Goal: Transaction & Acquisition: Subscribe to service/newsletter

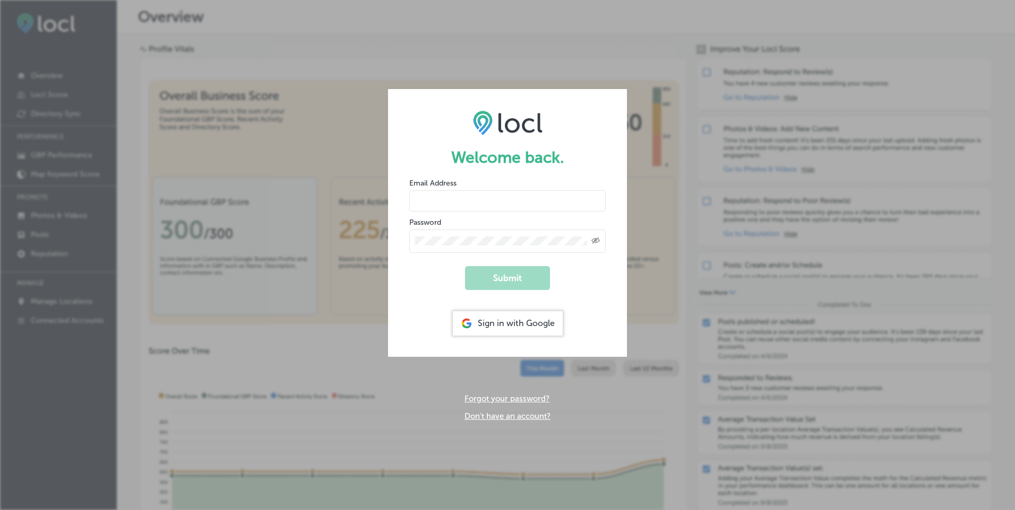
click at [473, 200] on input "email" at bounding box center [507, 200] width 196 height 21
type input "[EMAIL_ADDRESS][DOMAIN_NAME]"
click at [514, 281] on button "Submit" at bounding box center [507, 278] width 85 height 24
click at [465, 266] on button "Submit" at bounding box center [507, 278] width 85 height 24
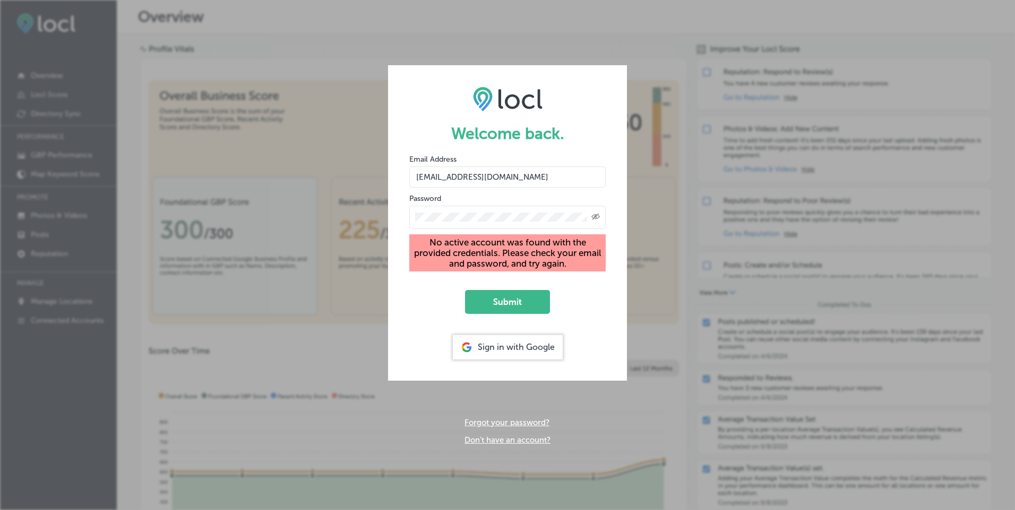
click at [628, 133] on div "Welcome back. Email Address events@thegrotto.org Password Created with Sketch. …" at bounding box center [507, 255] width 1015 height 510
click at [319, 298] on div "Welcome back. Email Address events@thegrotto.org Password Created with Sketch. …" at bounding box center [507, 255] width 1015 height 510
click at [524, 346] on div "Sign in with Google" at bounding box center [508, 347] width 110 height 24
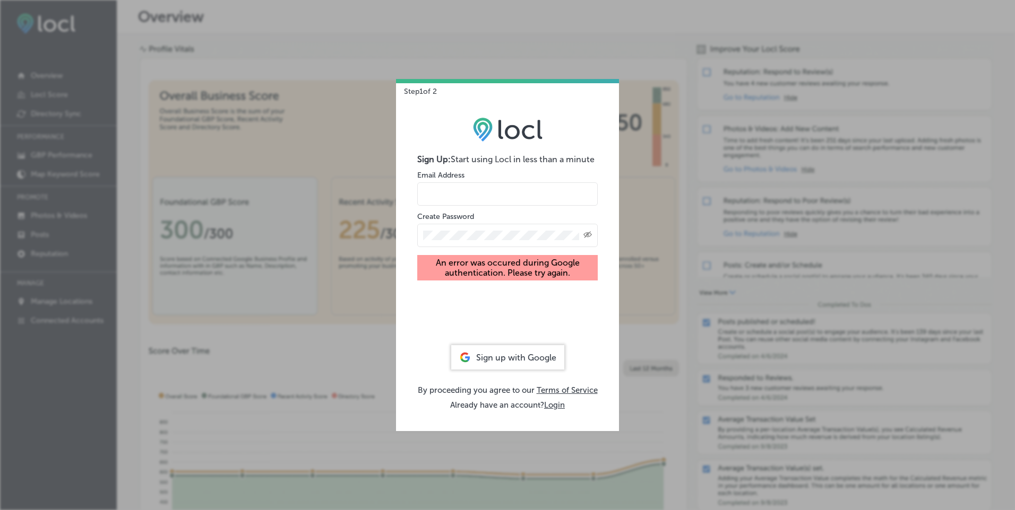
click at [448, 193] on input "email" at bounding box center [507, 194] width 180 height 23
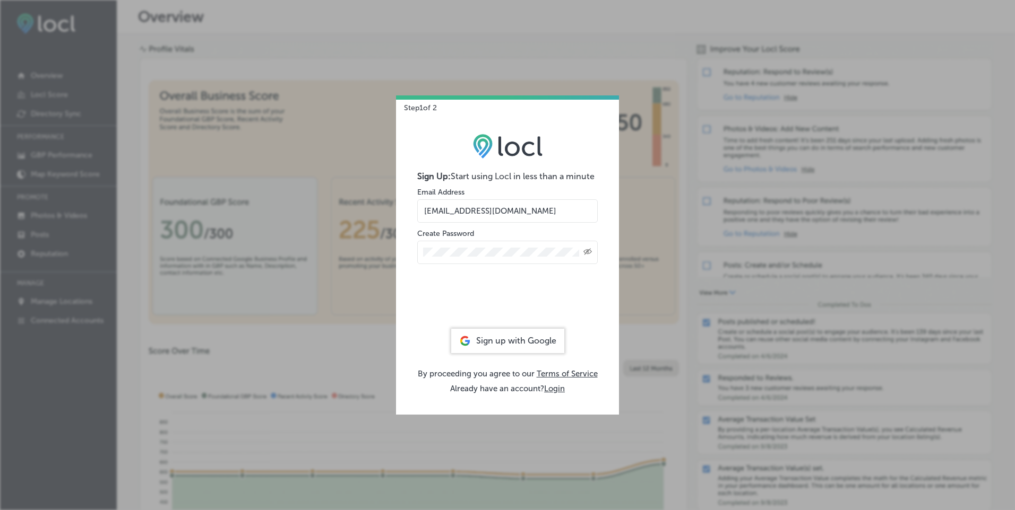
drag, startPoint x: 521, startPoint y: 212, endPoint x: 386, endPoint y: 210, distance: 134.8
click at [386, 210] on div "Step 1 of 2 Sign Up: Start using Locl in less than a minute Email Address [EMAI…" at bounding box center [507, 255] width 1015 height 510
type input "[EMAIL_ADDRESS][DOMAIN_NAME]"
click at [403, 250] on div "Sign Up: Start using Locl in less than a minute Email Address [EMAIL_ADDRESS][D…" at bounding box center [507, 263] width 223 height 302
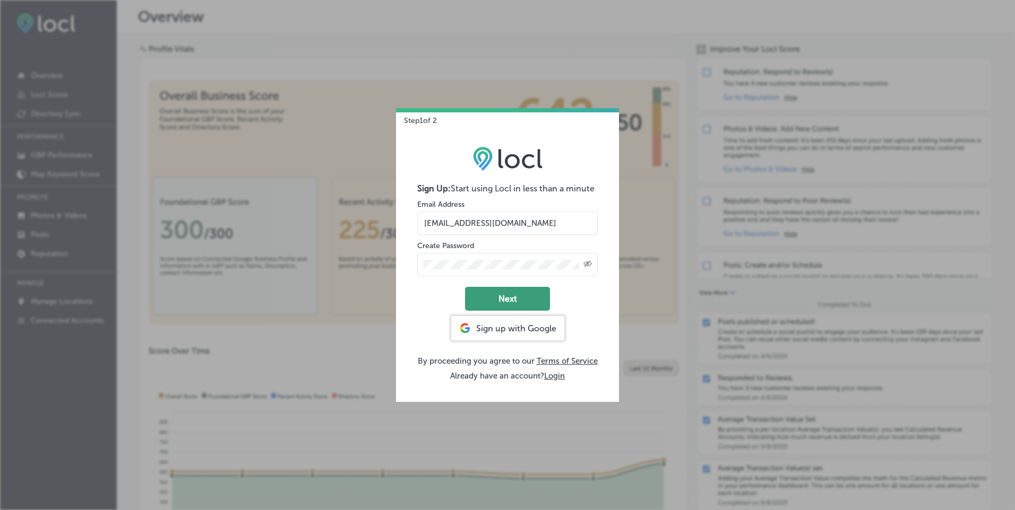
click at [509, 298] on button "Next" at bounding box center [507, 299] width 85 height 24
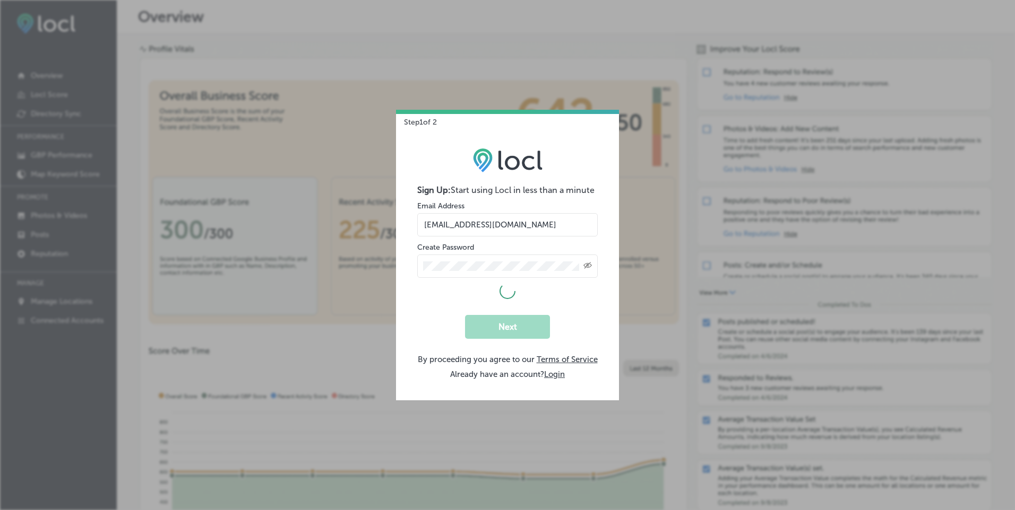
select select "US"
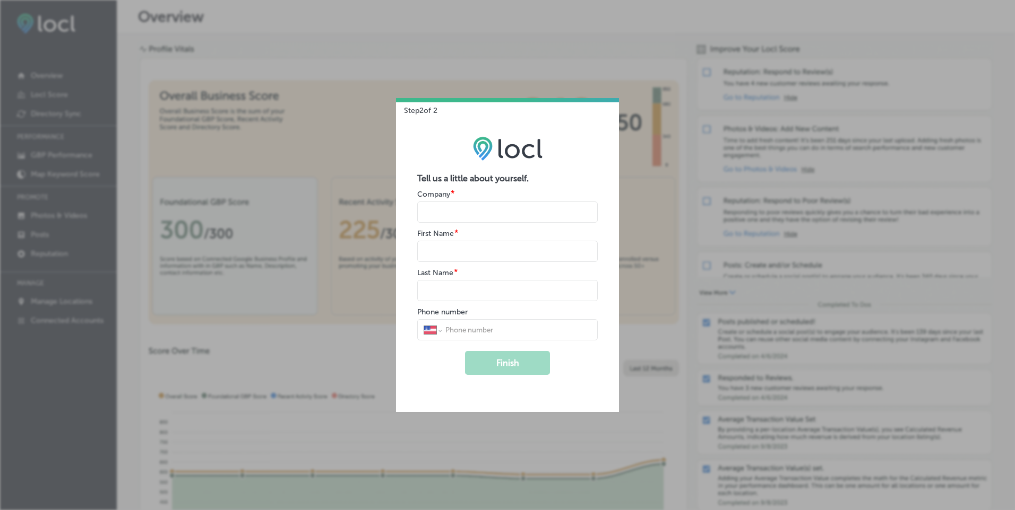
click at [460, 211] on input "name" at bounding box center [507, 212] width 180 height 21
type input "The Grotto"
click at [425, 254] on input "name" at bounding box center [507, 251] width 180 height 21
type input "[PERSON_NAME]"
type input "Tokito"
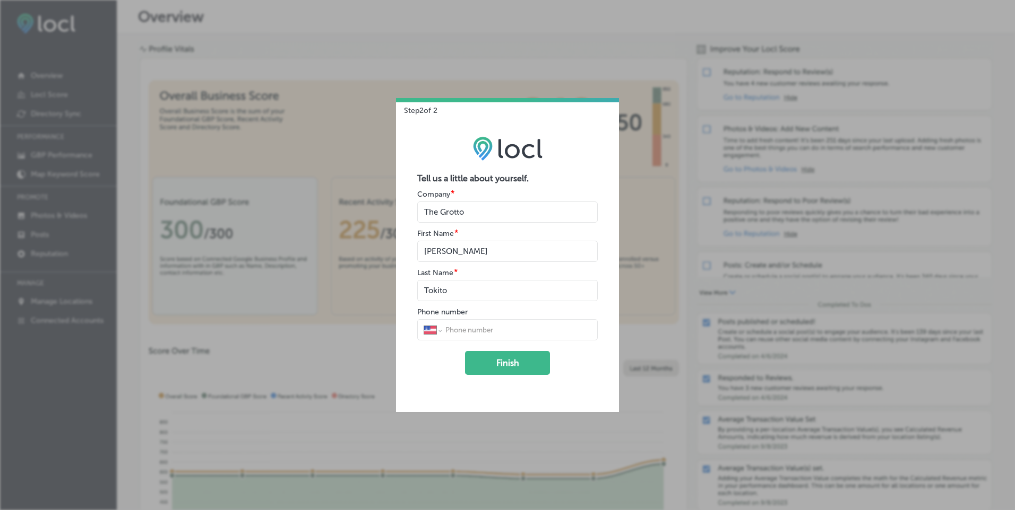
type input "[PHONE_NUMBER]"
type input "Tokito"
drag, startPoint x: 500, startPoint y: 329, endPoint x: 463, endPoint y: 330, distance: 37.7
click at [463, 330] on input "[PHONE_NUMBER]" at bounding box center [517, 330] width 147 height 10
type input "[PHONE_NUMBER]"
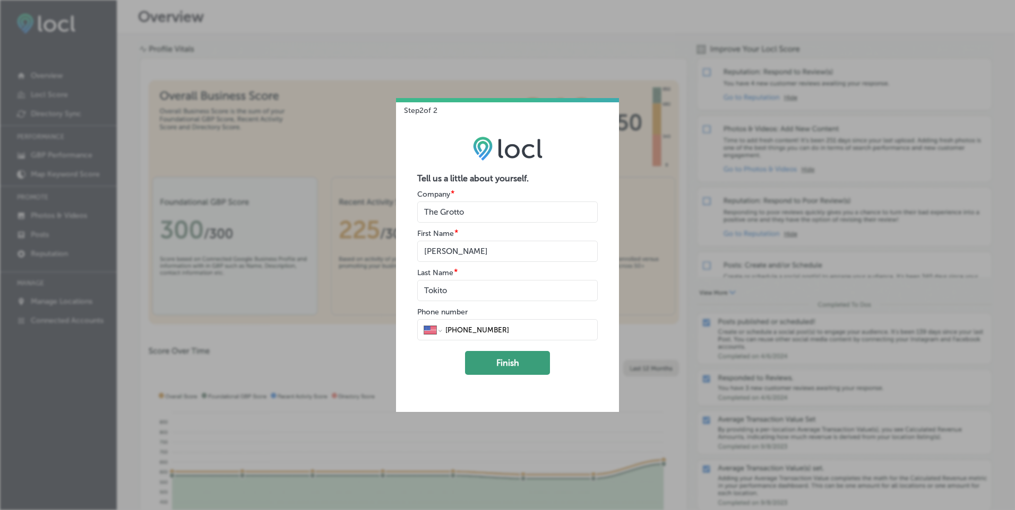
click at [498, 365] on button "Finish" at bounding box center [507, 363] width 85 height 24
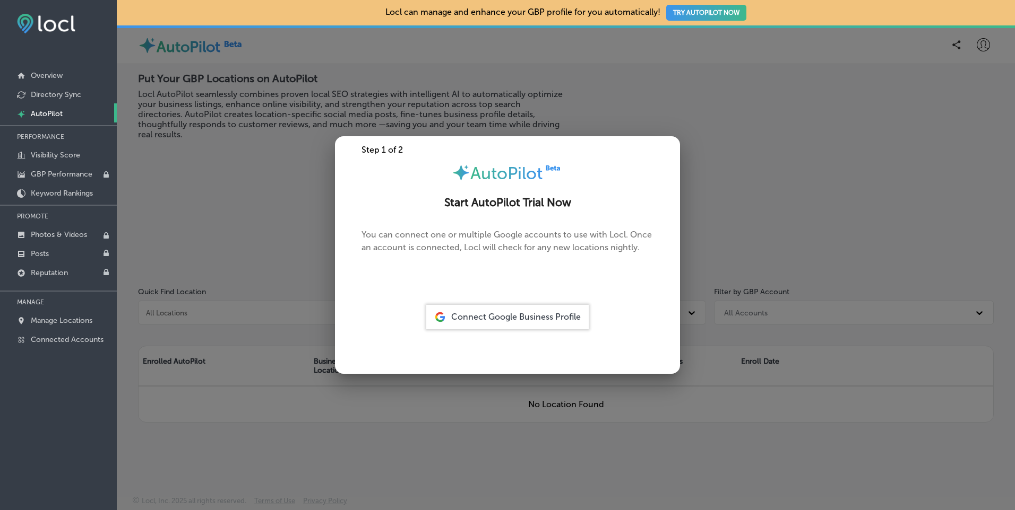
click at [523, 315] on span "Connect Google Business Profile" at bounding box center [515, 317] width 129 height 10
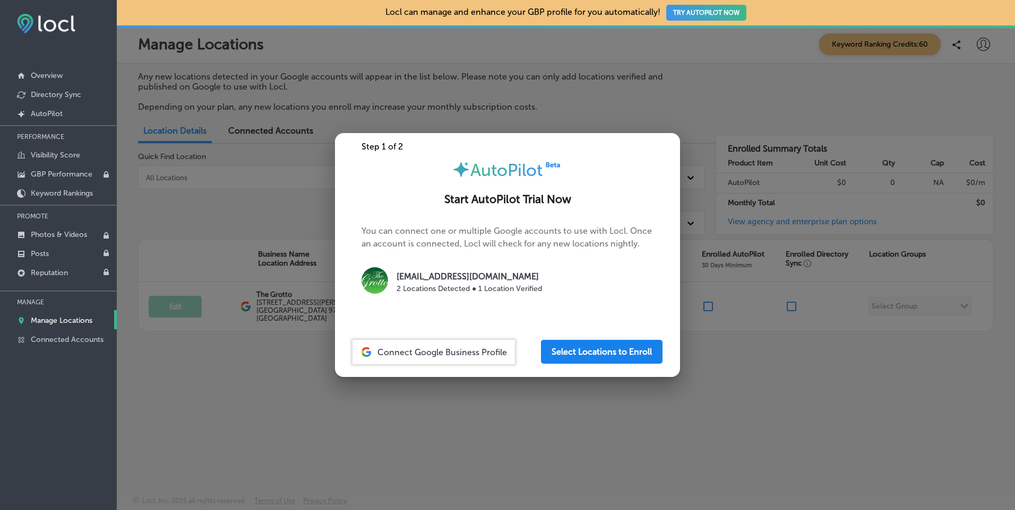
click at [606, 353] on button "Select Locations to Enroll" at bounding box center [602, 352] width 122 height 24
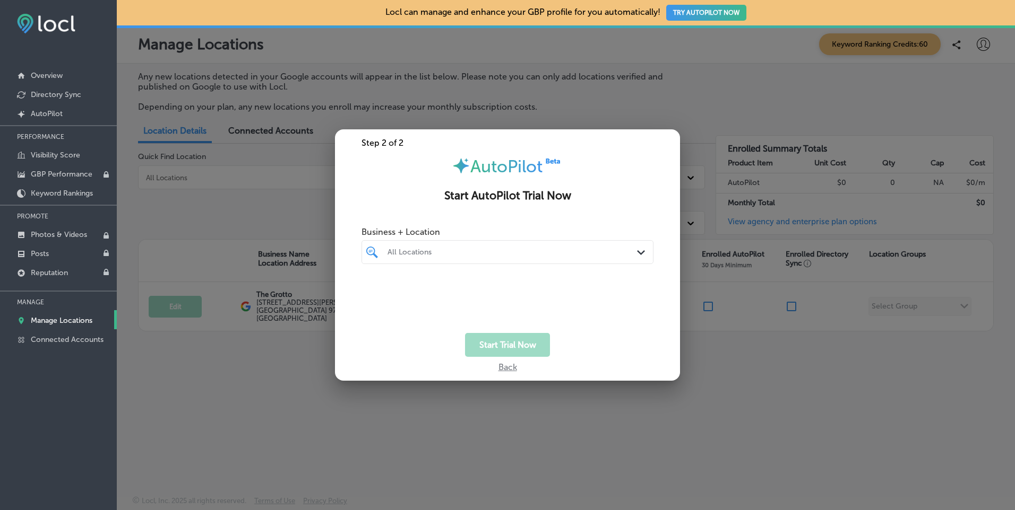
click at [638, 252] on polygon at bounding box center [641, 252] width 8 height 5
click at [376, 292] on input "checkbox" at bounding box center [374, 292] width 13 height 13
click at [488, 341] on button "Start Trial Now" at bounding box center [507, 345] width 85 height 24
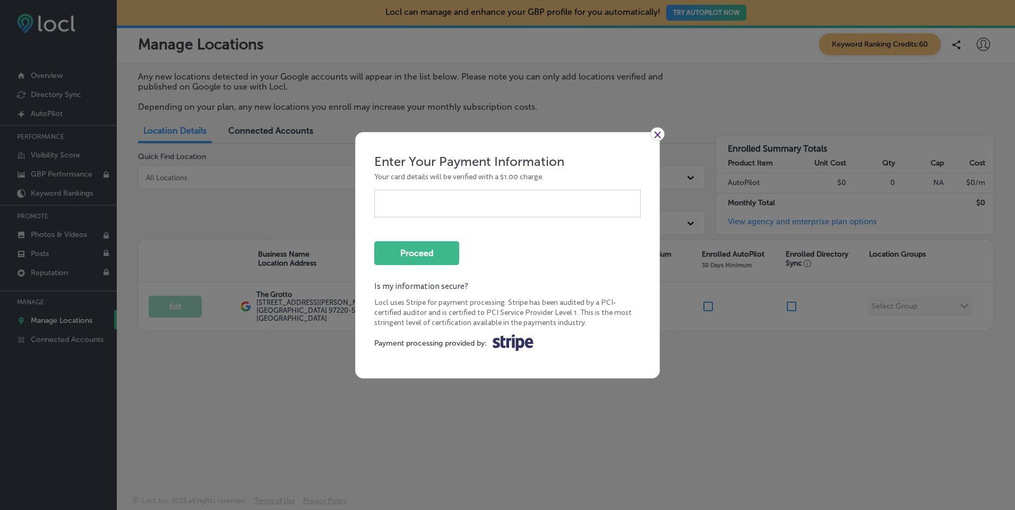
click at [660, 135] on link "×" at bounding box center [657, 134] width 14 height 14
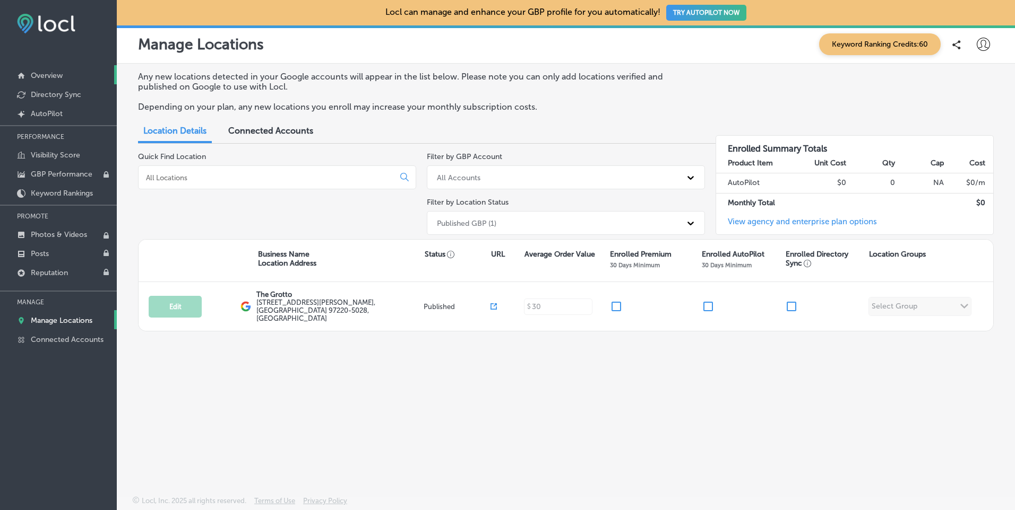
click at [51, 72] on p "Overview" at bounding box center [47, 75] width 32 height 9
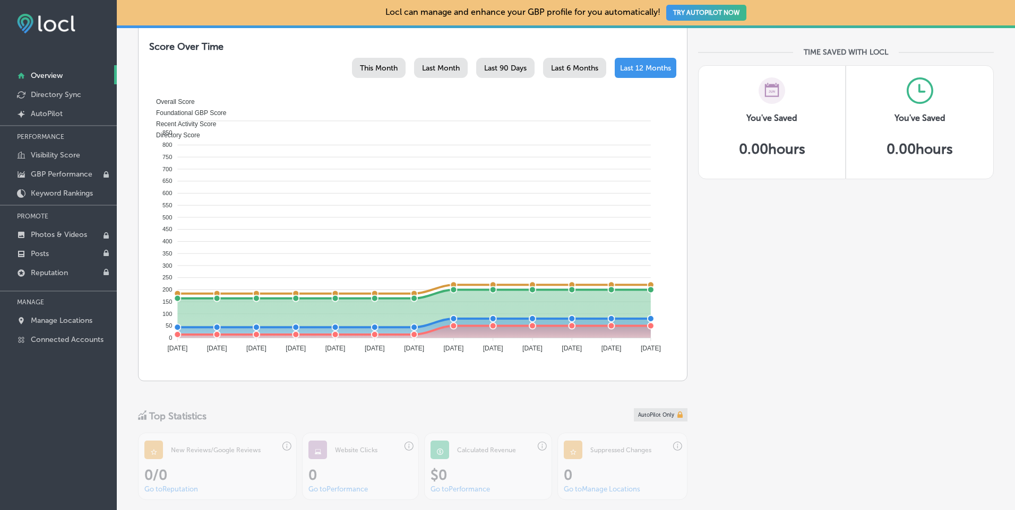
scroll to position [478, 0]
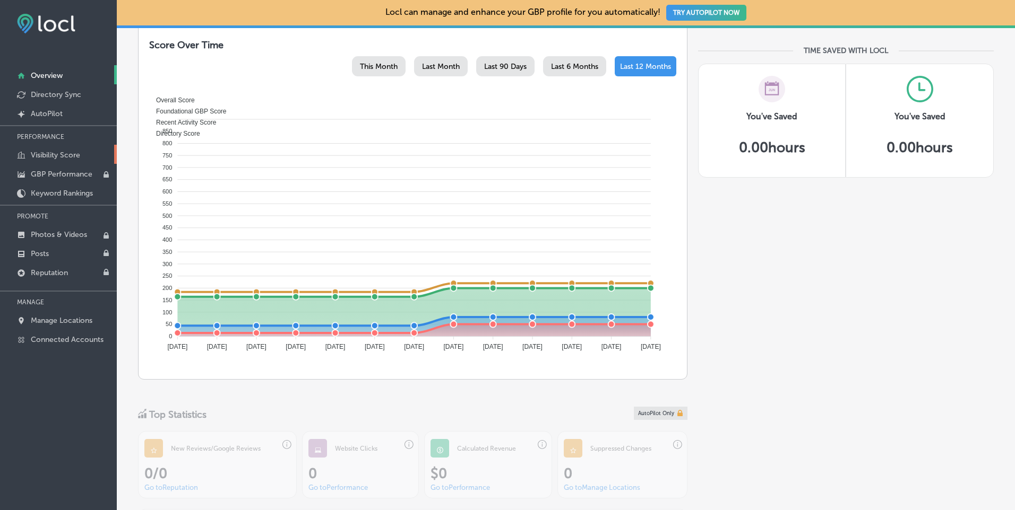
click at [59, 155] on p "Visibility Score" at bounding box center [55, 155] width 49 height 9
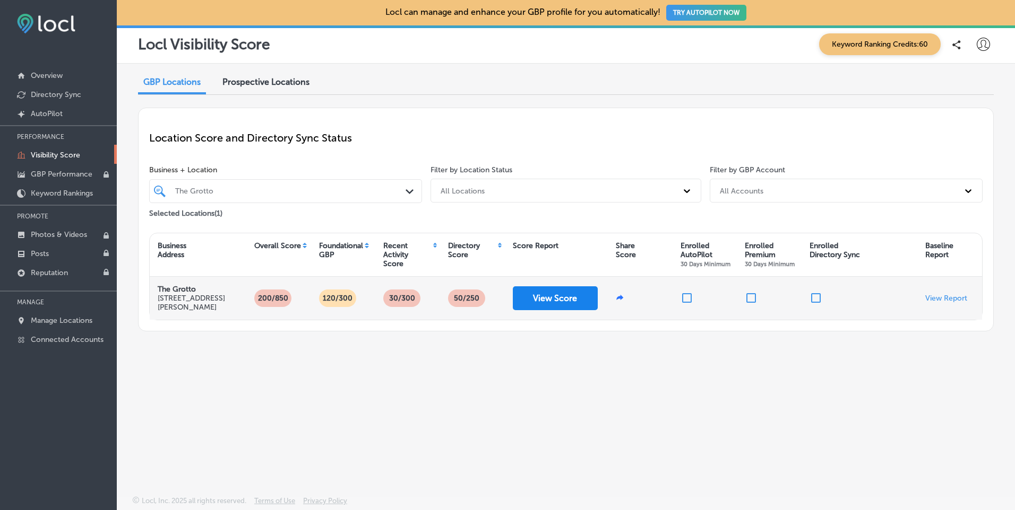
click at [542, 305] on button "View Score" at bounding box center [555, 299] width 85 height 24
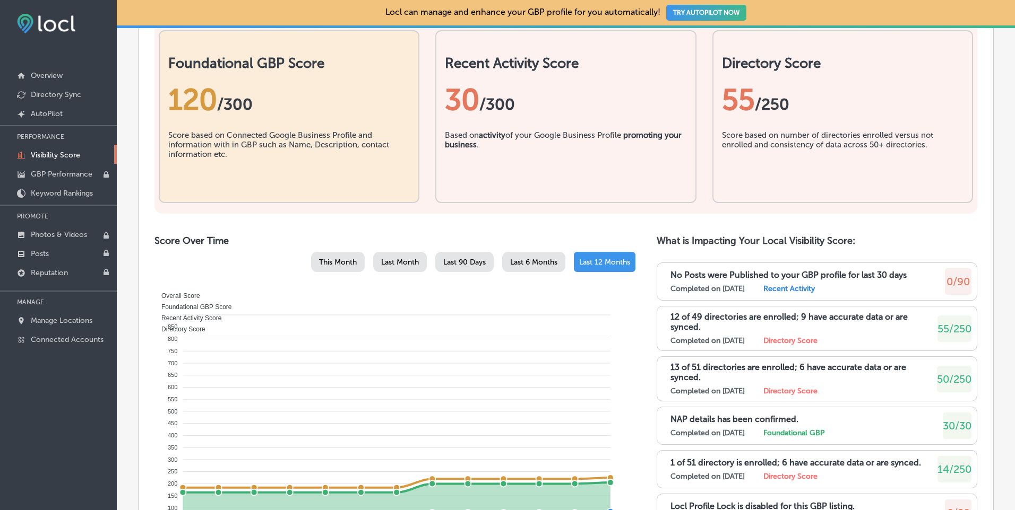
scroll to position [371, 0]
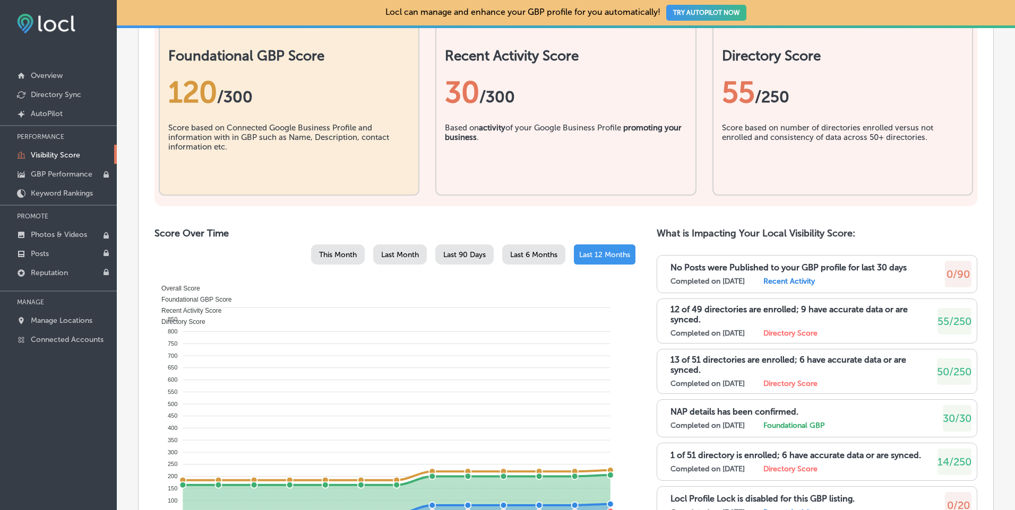
drag, startPoint x: 361, startPoint y: 300, endPoint x: 302, endPoint y: 227, distance: 93.9
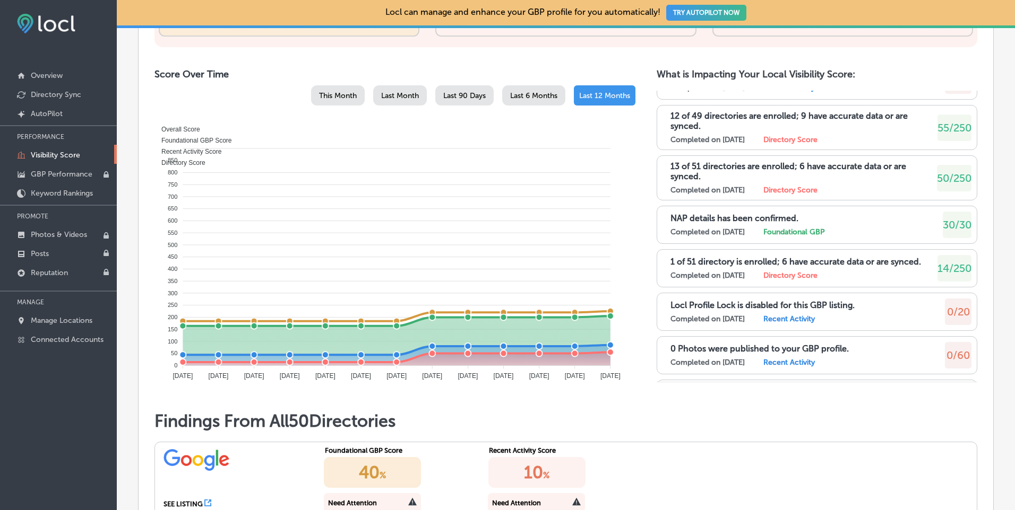
scroll to position [119, 0]
